Goal: Information Seeking & Learning: Find specific fact

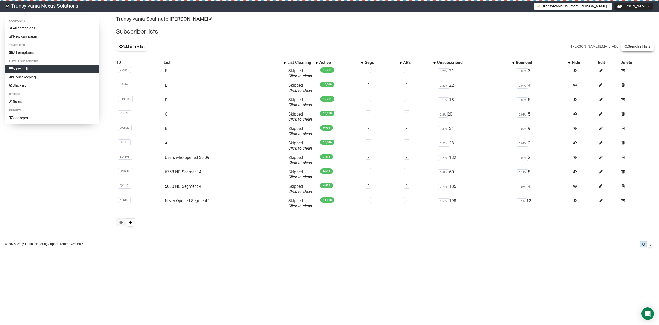
type input "[PERSON_NAME][EMAIL_ADDRESS][DOMAIN_NAME]"
click at [638, 47] on button "Search all lists" at bounding box center [638, 46] width 33 height 9
click at [587, 47] on input "text" at bounding box center [595, 47] width 52 height 6
paste input "mail@praxis-schilly.de"
type input "mail@praxis-schilly.de"
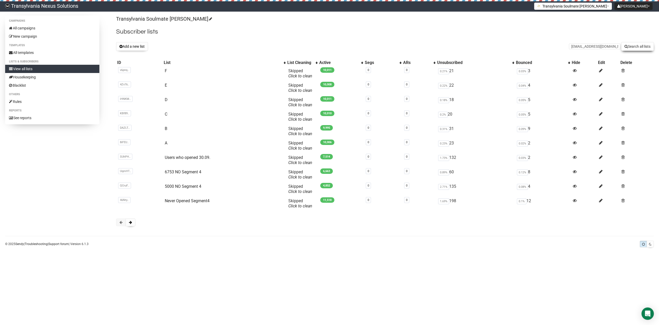
click at [636, 47] on button "Search all lists" at bounding box center [638, 46] width 33 height 9
click at [584, 48] on input "text" at bounding box center [595, 47] width 52 height 6
paste input "lexa73@freenet.de"
type input "lexa73@freenet.de"
click at [627, 44] on button "Search all lists" at bounding box center [638, 46] width 33 height 9
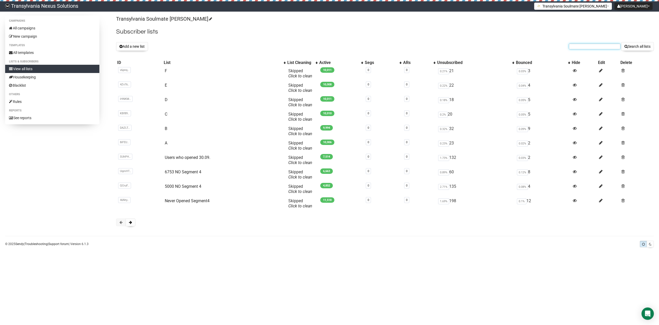
click at [593, 46] on input "text" at bounding box center [595, 47] width 52 height 6
paste input "[EMAIL_ADDRESS][DOMAIN_NAME]"
type input "[EMAIL_ADDRESS][DOMAIN_NAME]"
drag, startPoint x: 645, startPoint y: 42, endPoint x: 642, endPoint y: 46, distance: 4.6
click at [645, 43] on button "Search all lists" at bounding box center [638, 46] width 33 height 9
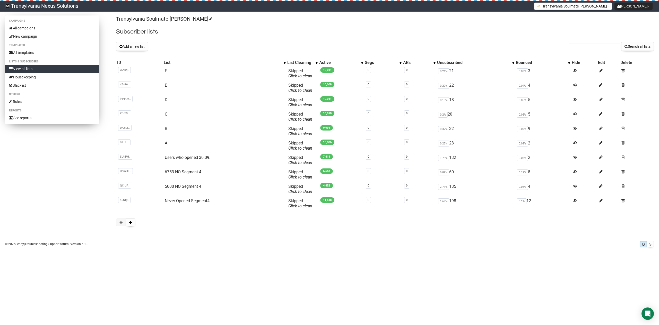
click at [34, 69] on link "View all lists" at bounding box center [52, 69] width 94 height 8
click at [575, 49] on input "text" at bounding box center [595, 47] width 52 height 6
paste input "agnes.fuerbeth@afi-consulting.de"
type input "agnes.fuerbeth@afi-consulting.de"
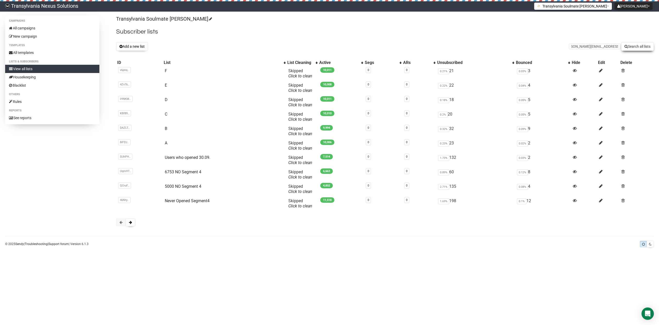
click at [635, 44] on button "Search all lists" at bounding box center [638, 46] width 33 height 9
click at [28, 66] on link "View all lists" at bounding box center [52, 69] width 94 height 8
click at [48, 5] on link "Transylvania Nexus Solutions" at bounding box center [41, 6] width 83 height 10
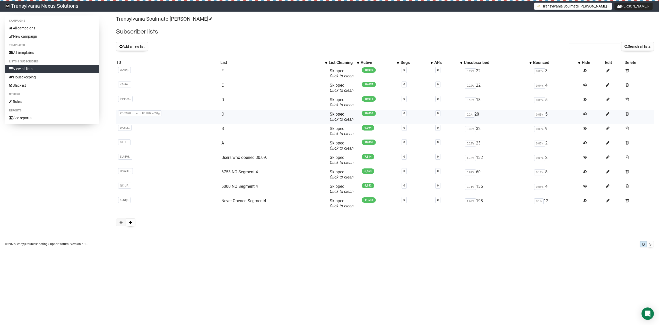
click at [125, 113] on span "KBf8928mzdermJPH48Zw6Vfg" at bounding box center [139, 113] width 43 height 6
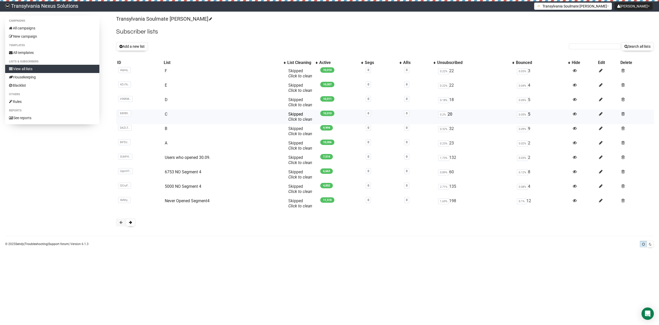
click at [172, 115] on td "C" at bounding box center [225, 116] width 124 height 14
click at [167, 113] on link "C" at bounding box center [166, 114] width 3 height 5
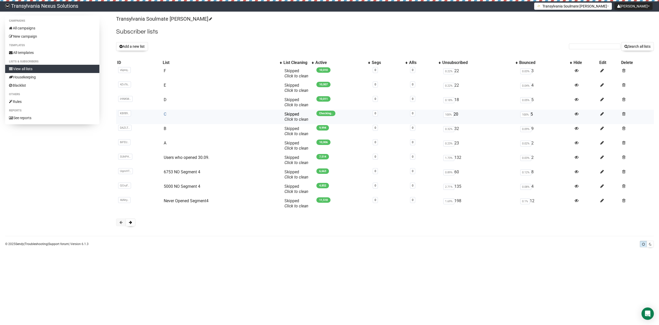
click at [164, 112] on link "C" at bounding box center [165, 114] width 3 height 5
